Goal: Information Seeking & Learning: Learn about a topic

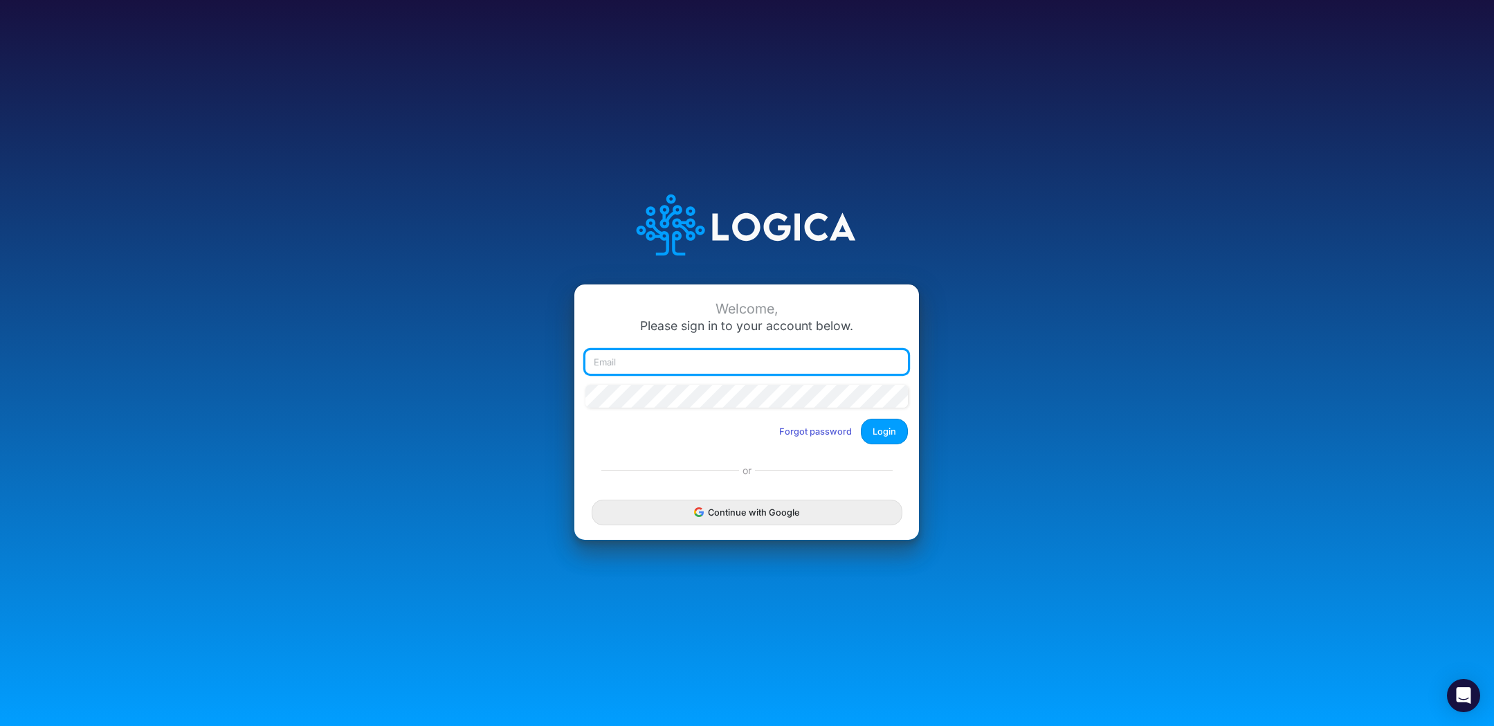
type input "[EMAIL_ADDRESS][DOMAIN_NAME]"
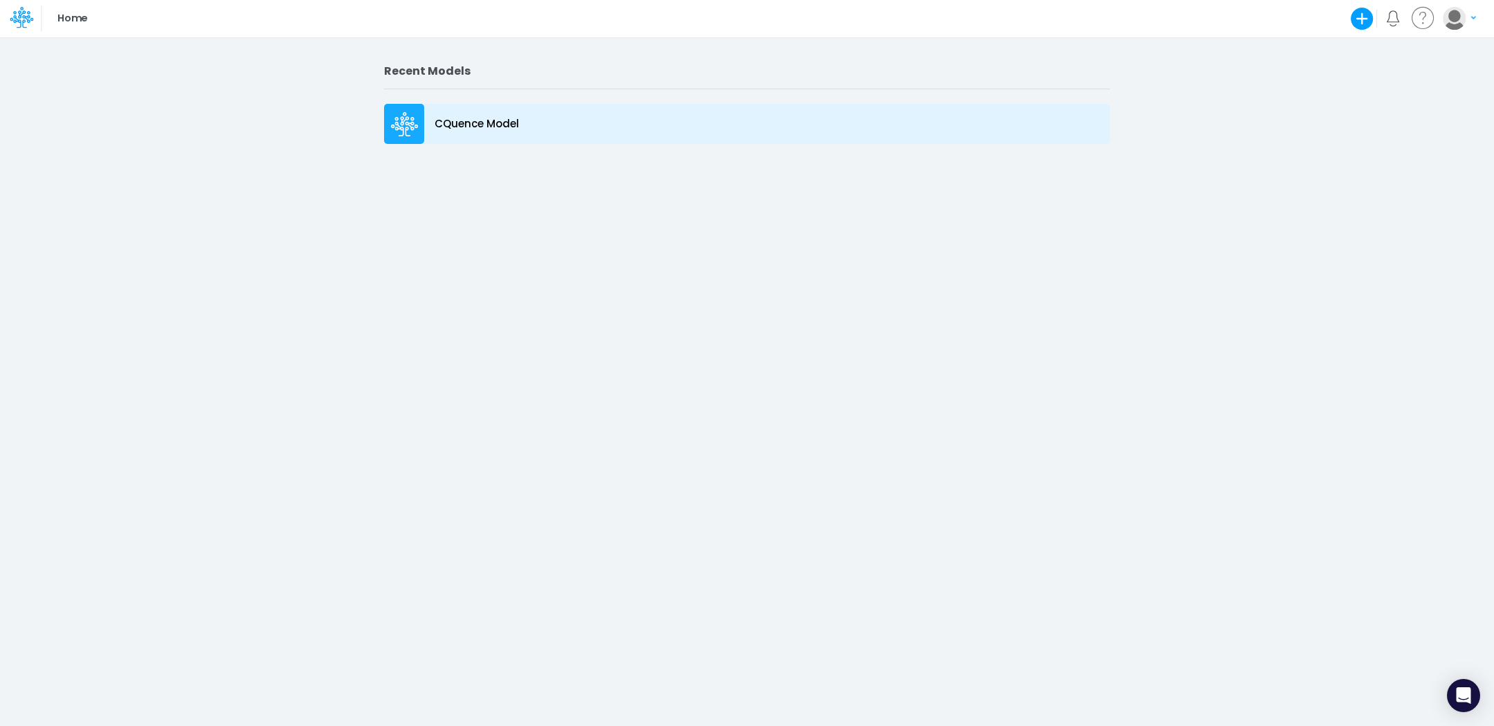
click at [407, 125] on icon at bounding box center [403, 126] width 24 height 9
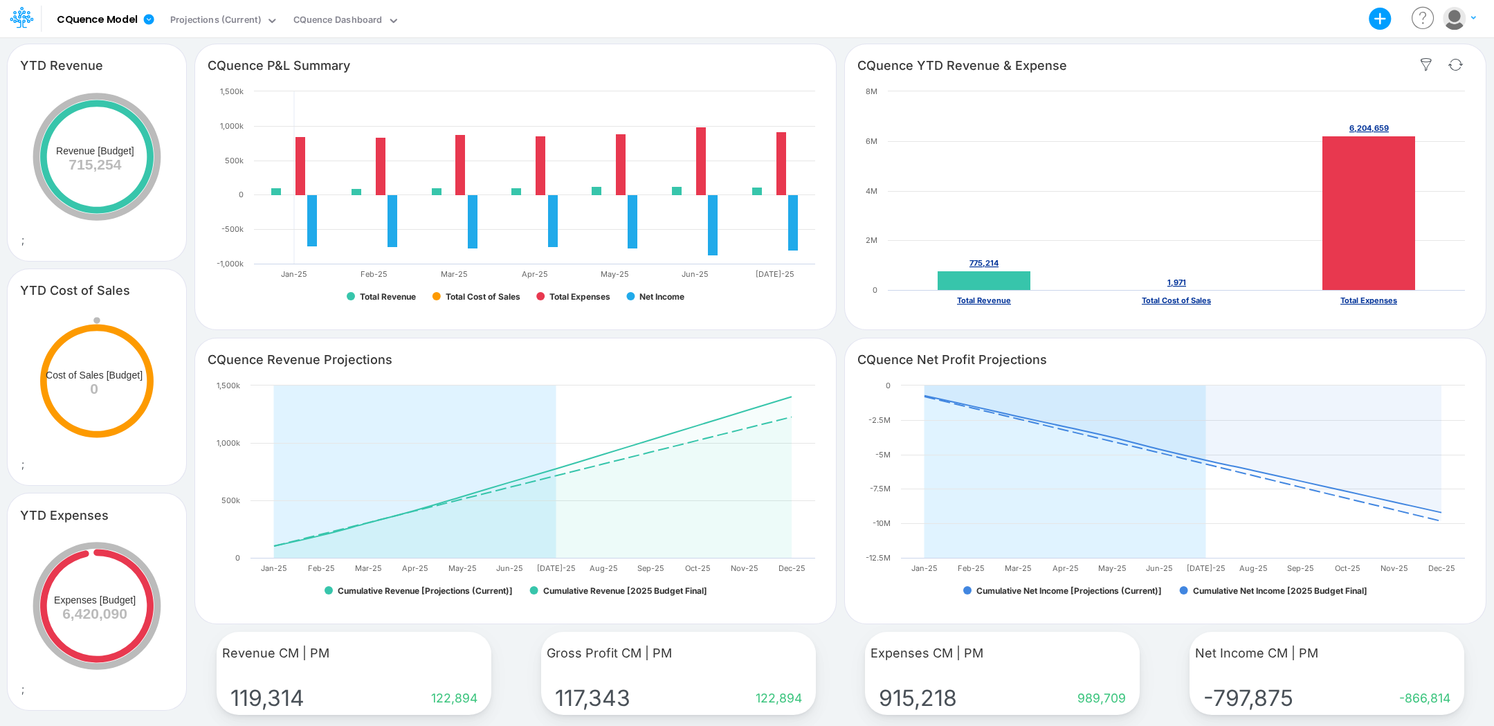
click at [1214, 79] on div "CQuence YTD Revenue & Expense" at bounding box center [1165, 65] width 641 height 39
click at [250, 22] on div "Projections (Current)" at bounding box center [215, 21] width 91 height 16
click at [323, 18] on div "CQuence Dashboard" at bounding box center [337, 21] width 89 height 16
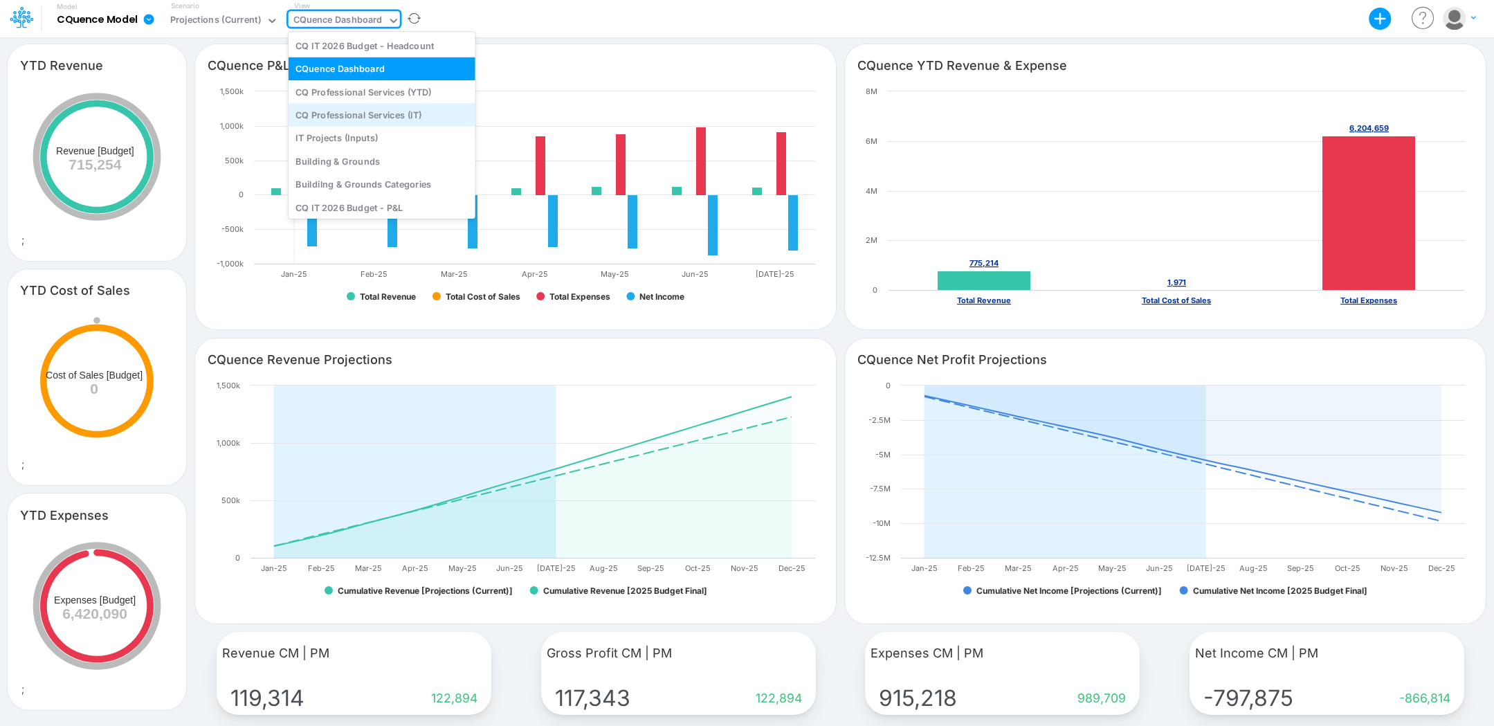
click at [338, 110] on div "CQ Professional Services (IT)" at bounding box center [382, 114] width 187 height 23
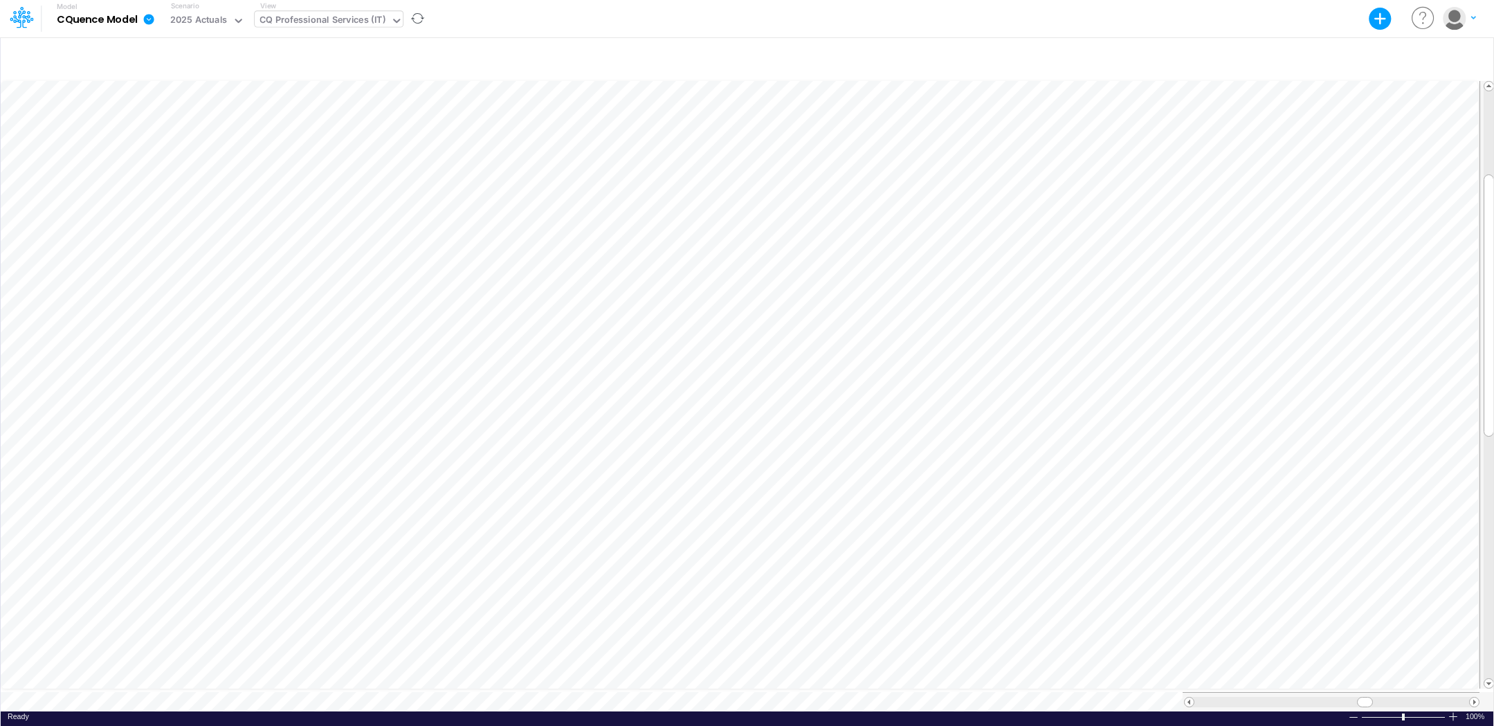
scroll to position [7, 0]
click at [1453, 20] on img "button" at bounding box center [1454, 18] width 23 height 23
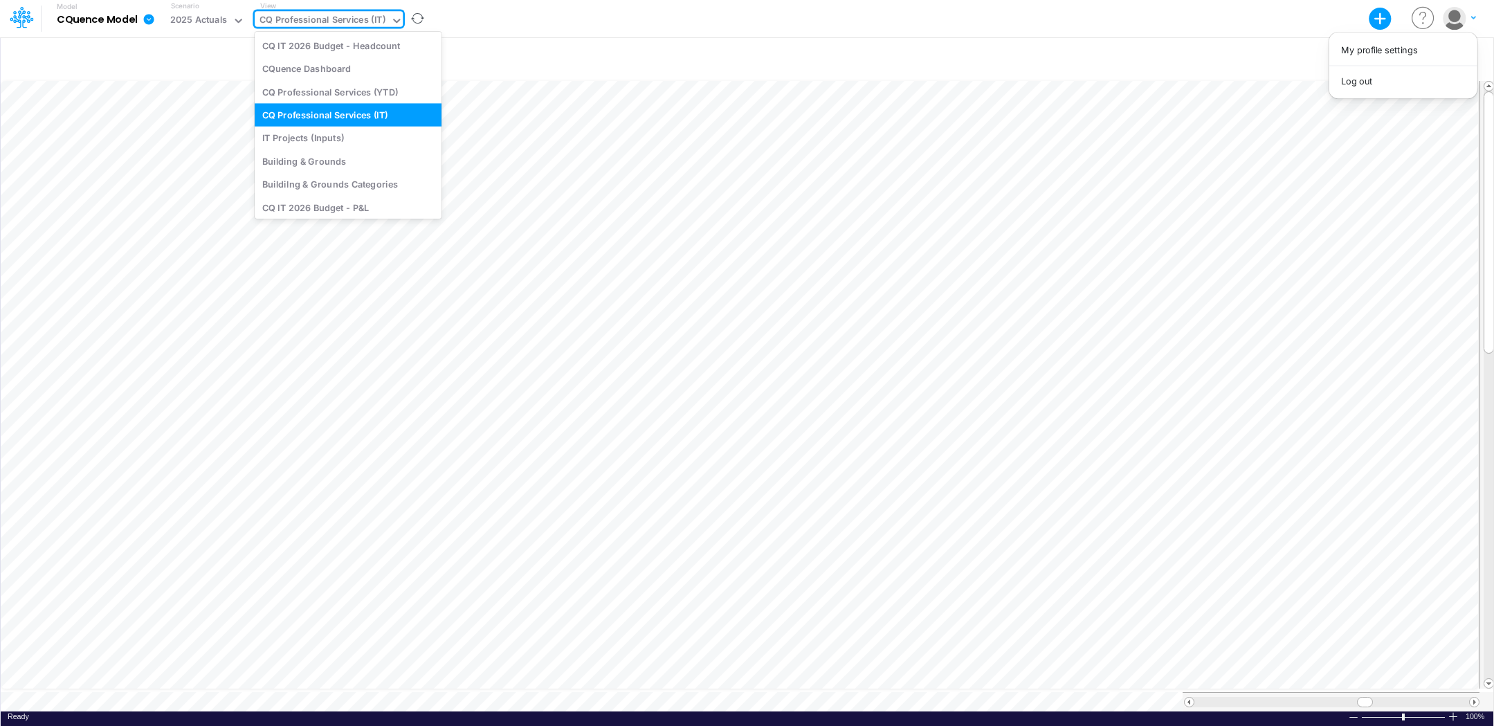
click at [318, 17] on div "CQ Professional Services (IT)" at bounding box center [322, 21] width 126 height 16
click at [316, 136] on div "IT Projects (Inputs)" at bounding box center [348, 138] width 187 height 23
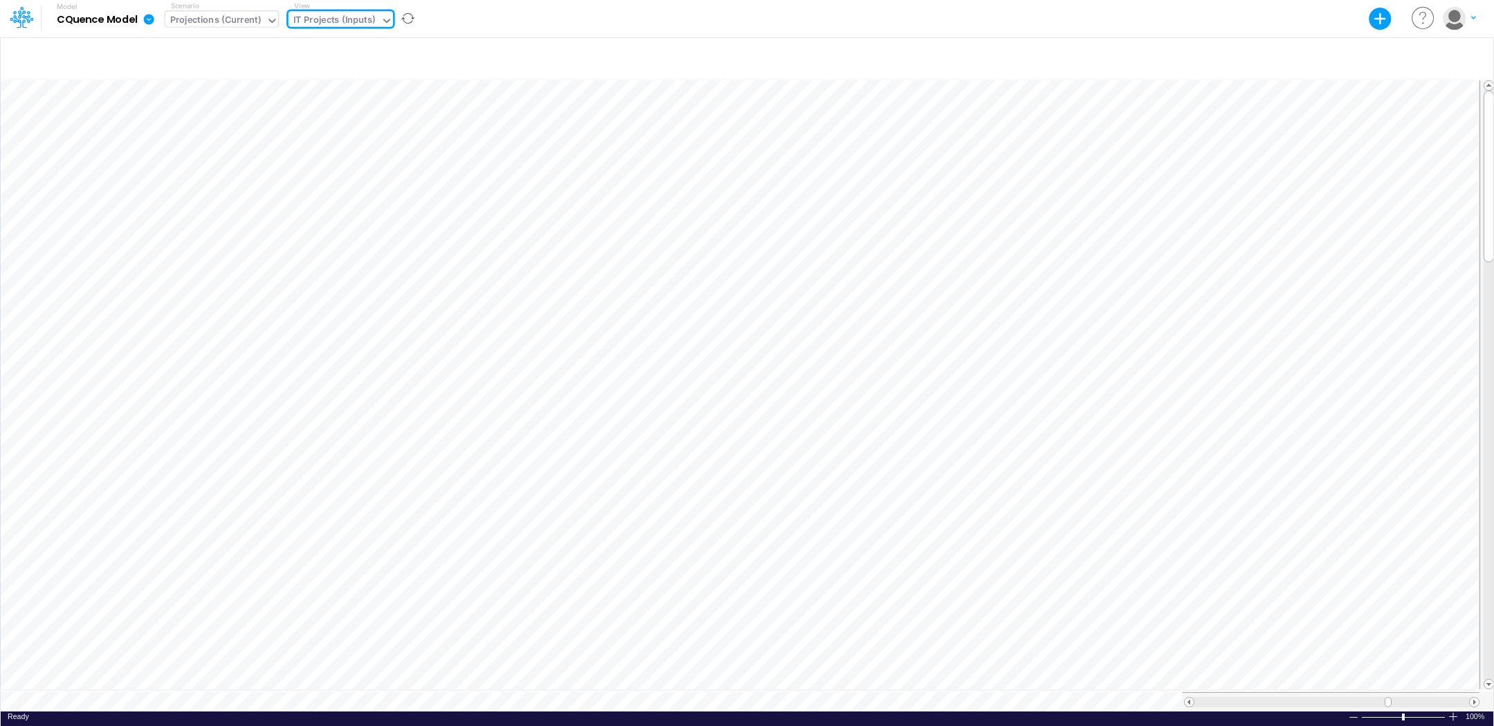
click at [222, 24] on div "Projections (Current)" at bounding box center [215, 21] width 91 height 16
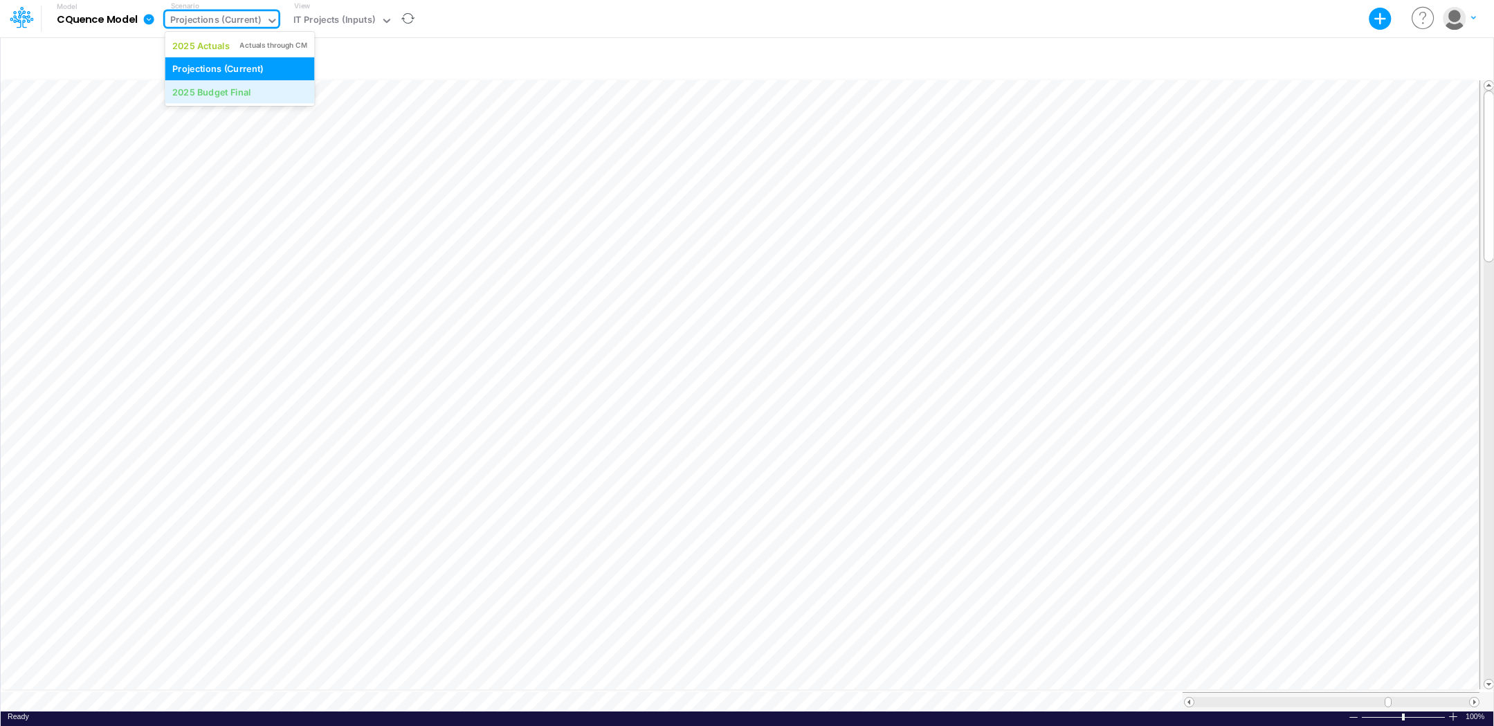
click at [223, 93] on div "2025 Budget Final" at bounding box center [211, 91] width 78 height 13
click at [234, 18] on div "2025 Budget Final" at bounding box center [209, 21] width 78 height 16
click at [200, 68] on div "Projections (Current)" at bounding box center [217, 68] width 91 height 13
click at [150, 18] on icon at bounding box center [149, 19] width 10 height 10
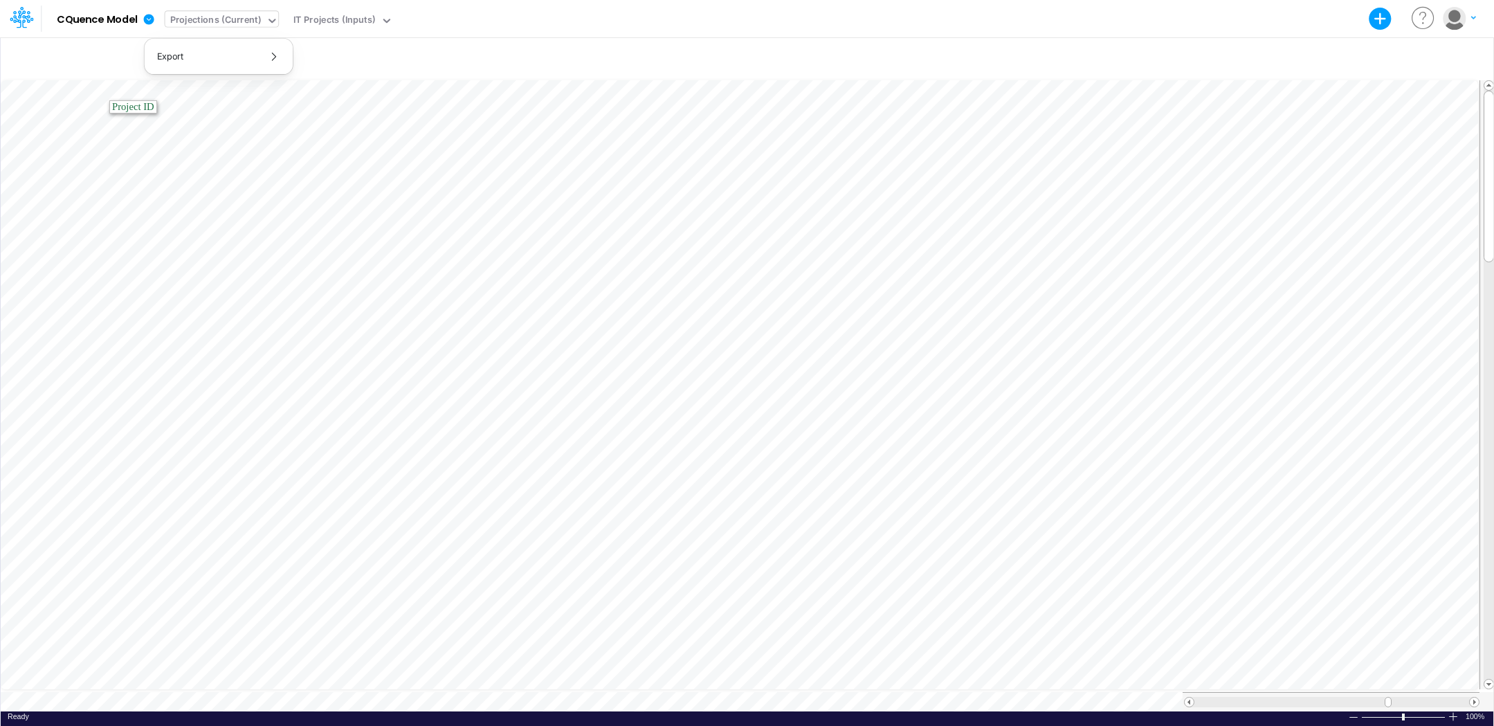
click at [210, 16] on div "Projections (Current)" at bounding box center [215, 21] width 91 height 16
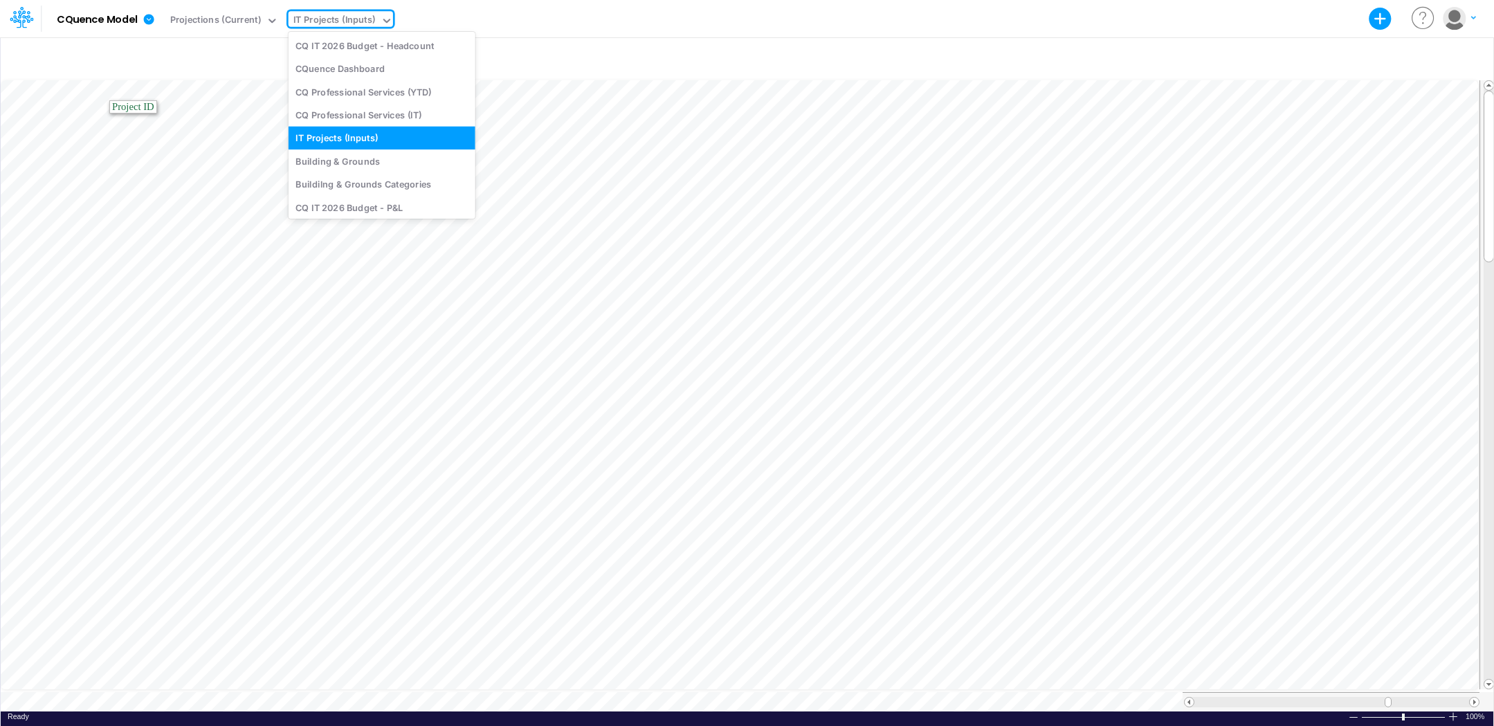
click at [347, 16] on div "IT Projects (Inputs)" at bounding box center [334, 21] width 82 height 16
click at [340, 206] on div "CQ IT 2026 Budget - P&L" at bounding box center [382, 207] width 187 height 23
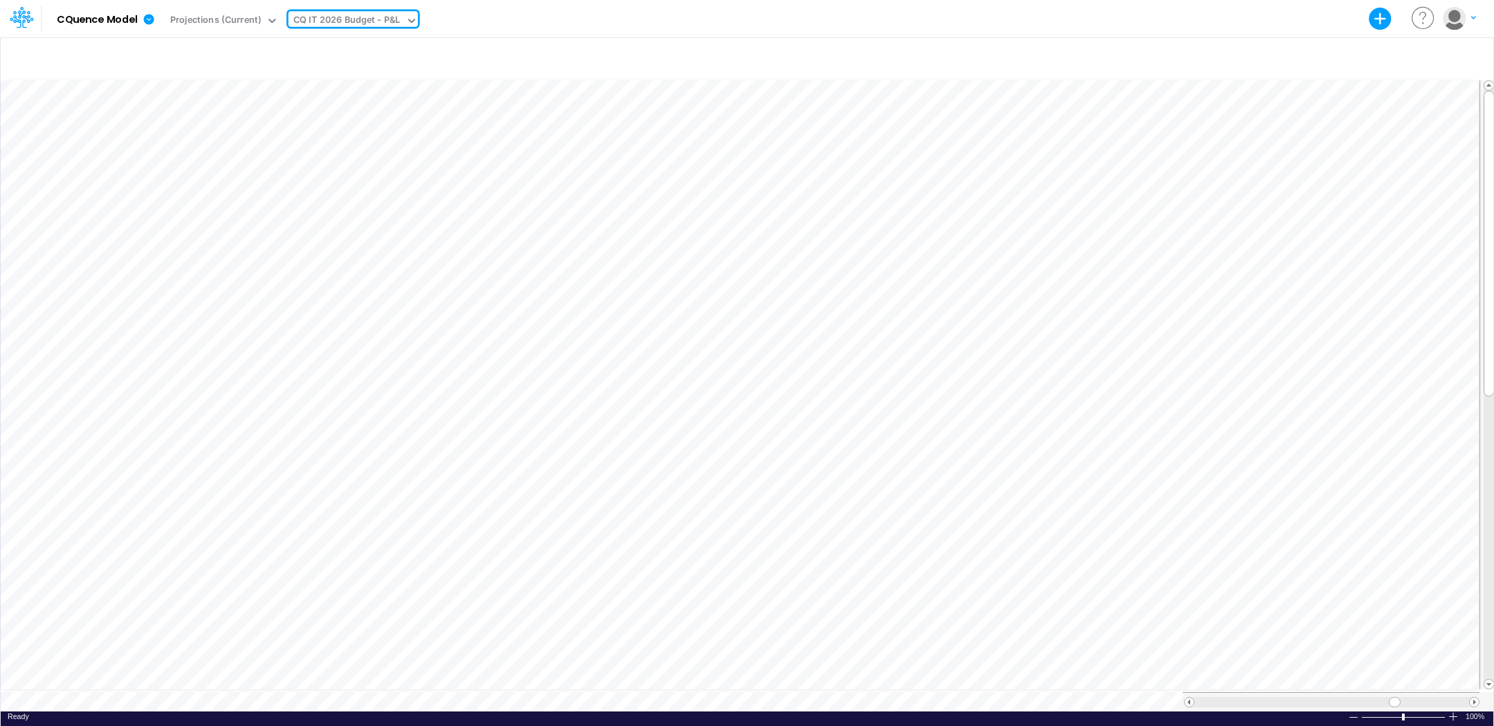
click at [330, 16] on div "CQ IT 2026 Budget - P&L" at bounding box center [346, 21] width 107 height 16
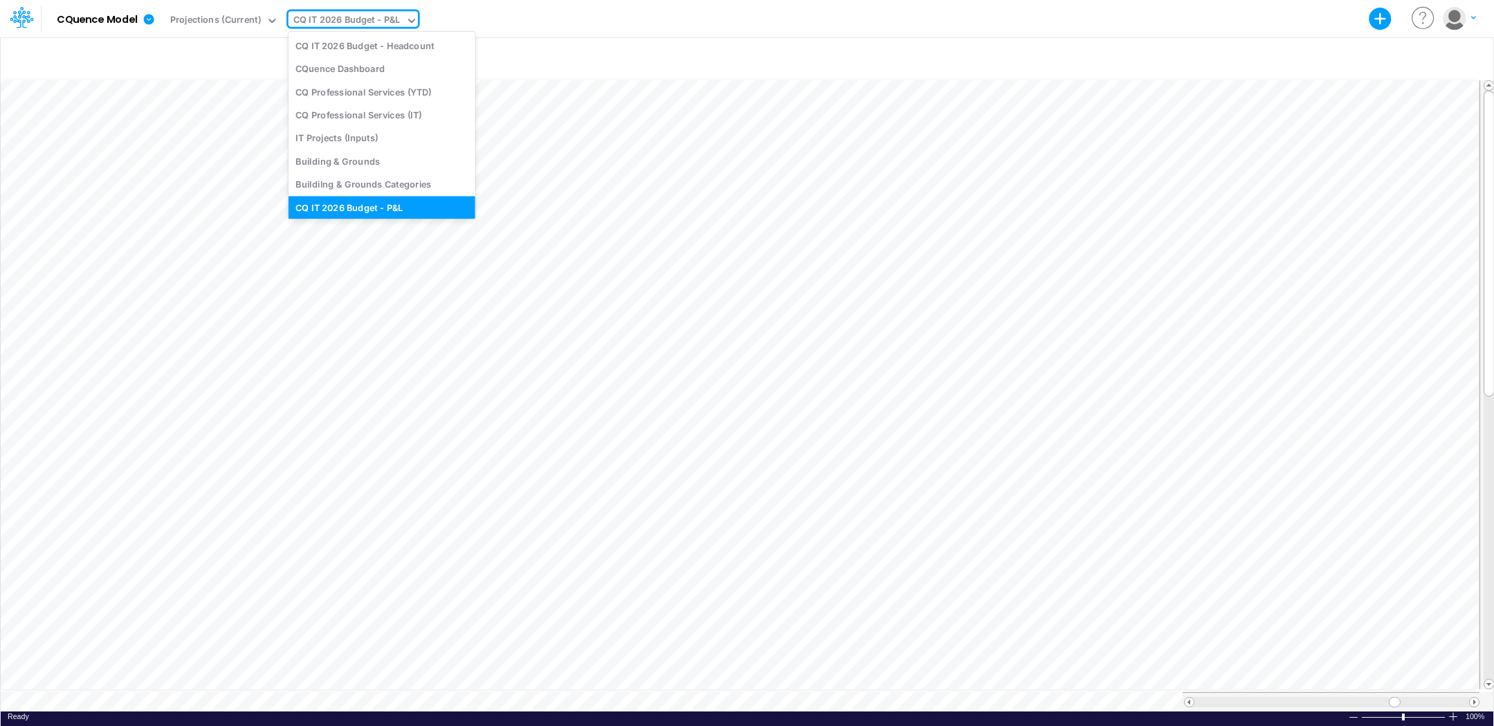
scroll to position [3, 0]
click at [349, 161] on div "Building & Grounds" at bounding box center [382, 158] width 187 height 23
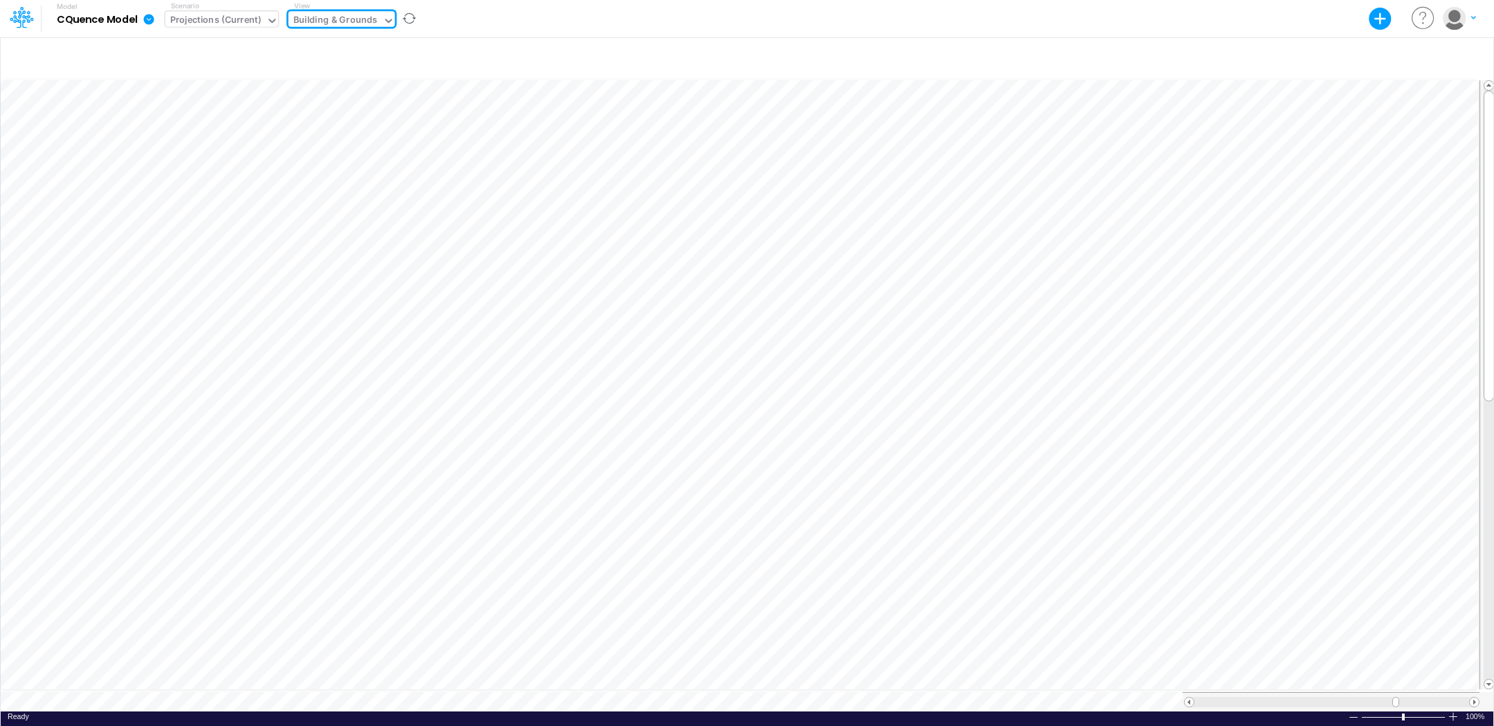
click at [266, 22] on icon at bounding box center [272, 21] width 12 height 12
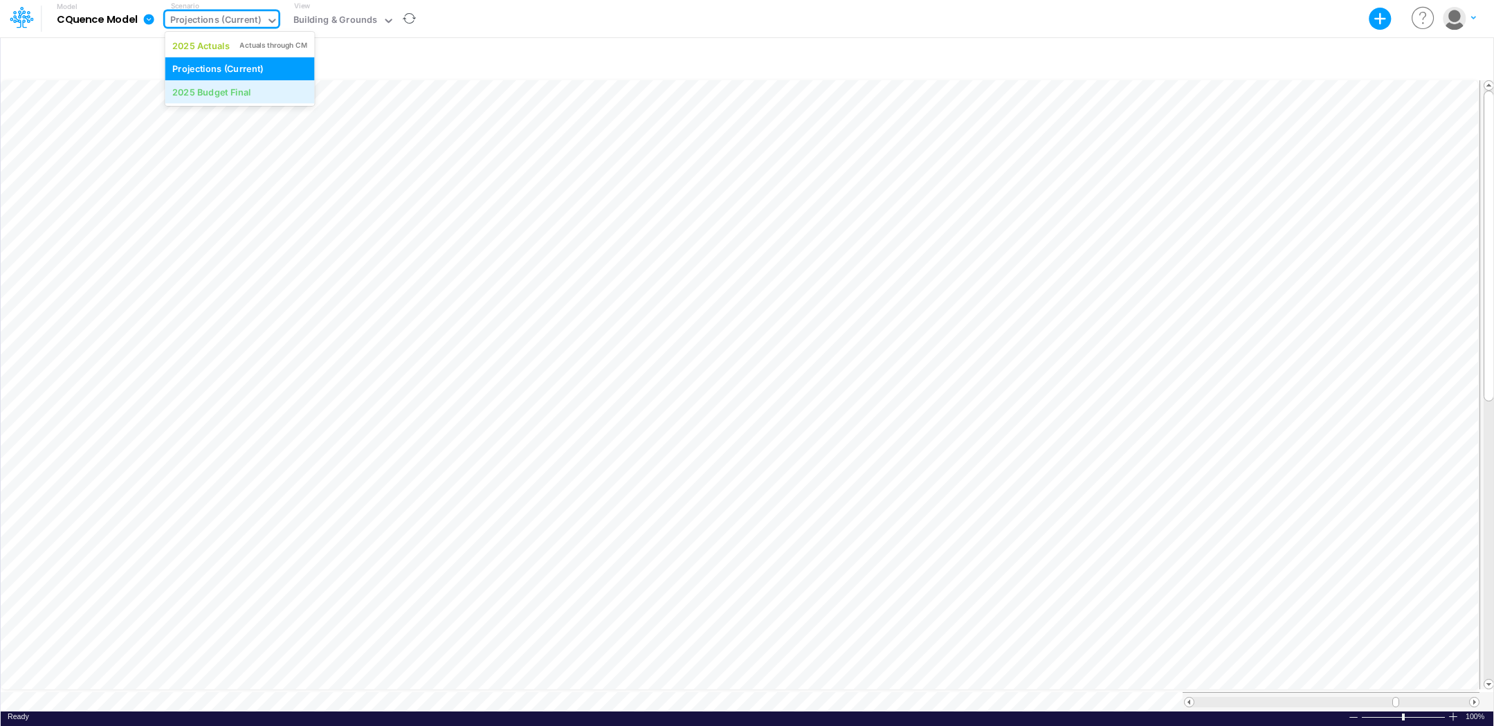
click at [242, 93] on div "2025 Budget Final" at bounding box center [211, 91] width 78 height 13
click at [259, 19] on icon at bounding box center [259, 21] width 12 height 12
click at [243, 67] on div "Projections (Current)" at bounding box center [217, 68] width 91 height 13
